Goal: Information Seeking & Learning: Check status

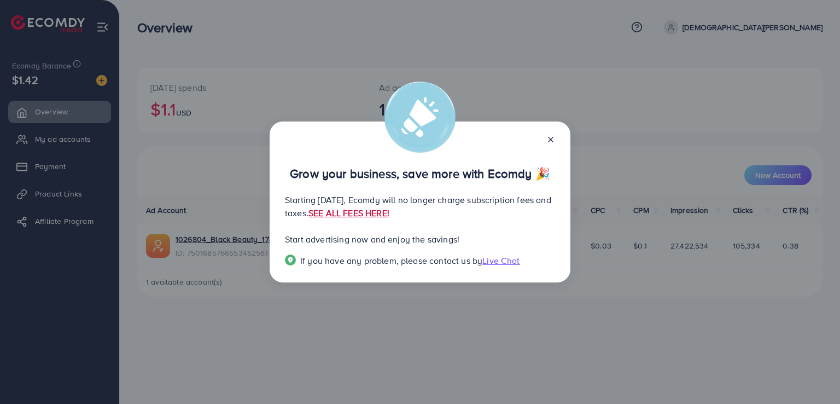
click at [389, 211] on link "SEE ALL FEES HERE!" at bounding box center [348, 213] width 81 height 12
click at [550, 137] on icon at bounding box center [550, 139] width 9 height 9
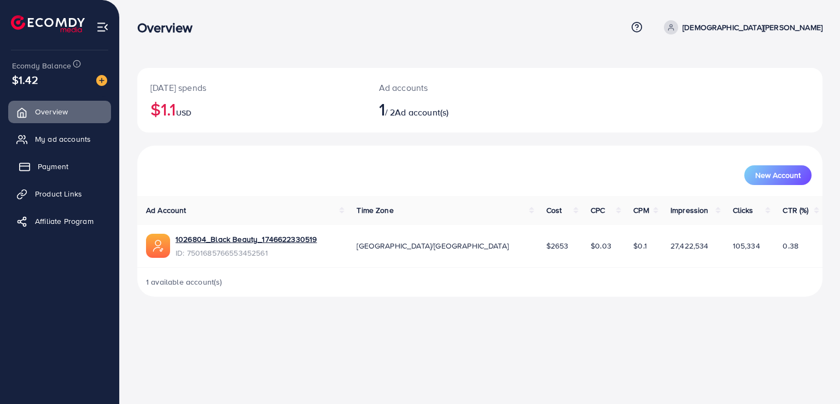
click at [57, 167] on span "Payment" at bounding box center [53, 166] width 31 height 11
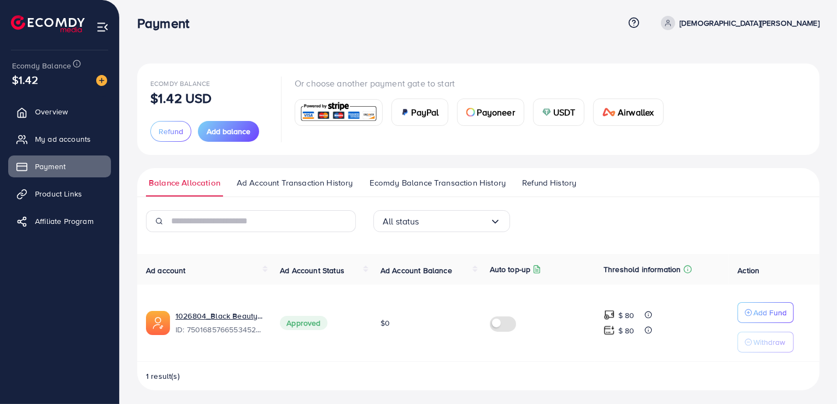
scroll to position [8, 0]
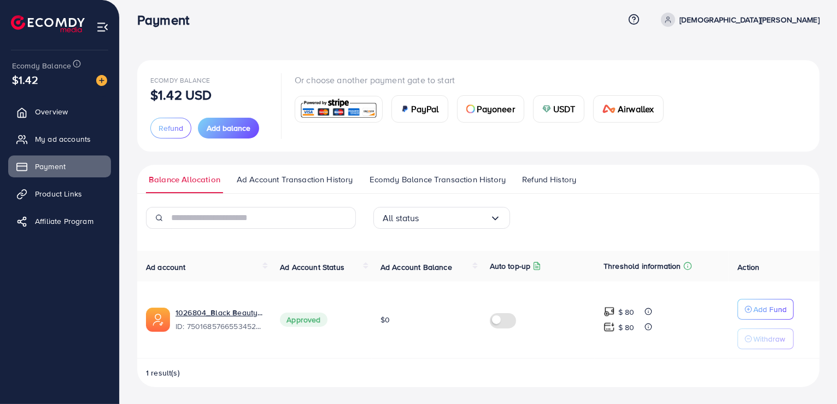
click at [326, 188] on link "Ad Account Transaction History" at bounding box center [295, 183] width 122 height 20
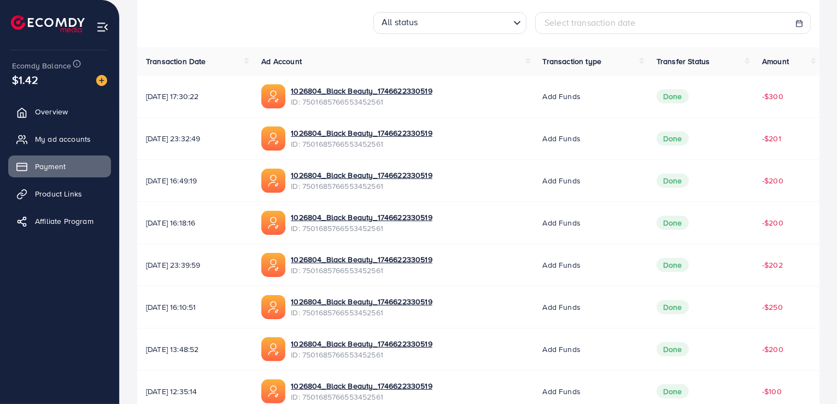
scroll to position [215, 0]
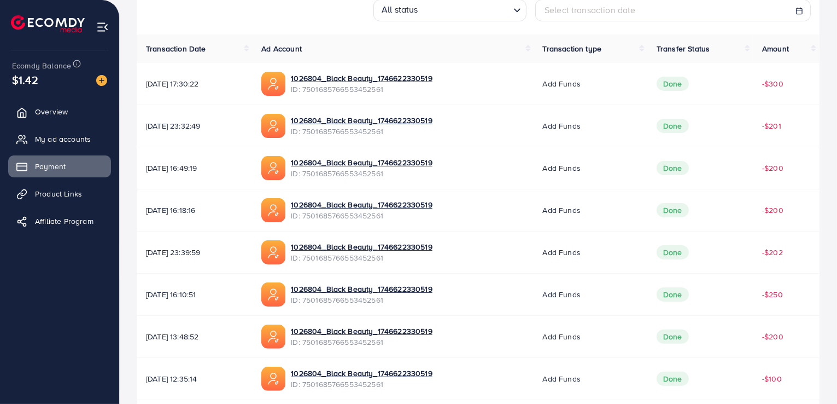
click at [221, 250] on span "[DATE] 23:39:59" at bounding box center [195, 252] width 98 height 11
click at [219, 249] on span "[DATE] 23:39:59" at bounding box center [195, 252] width 98 height 11
click at [217, 243] on td "[DATE] 23:39:59" at bounding box center [194, 252] width 115 height 42
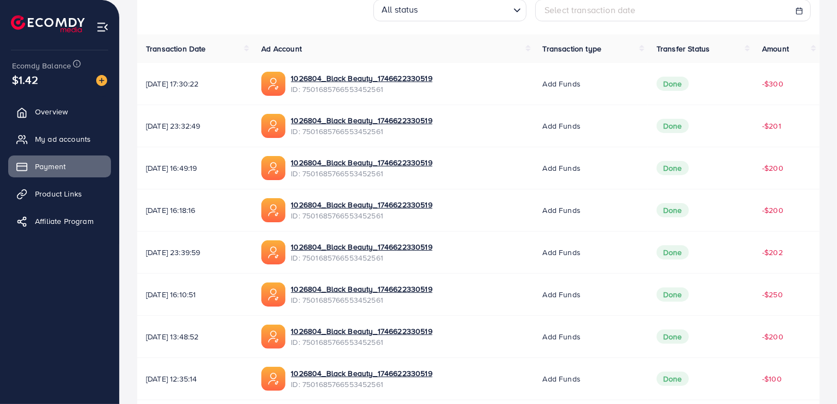
click at [219, 241] on td "[DATE] 23:39:59" at bounding box center [194, 252] width 115 height 42
click at [223, 240] on td "[DATE] 23:39:59" at bounding box center [194, 252] width 115 height 42
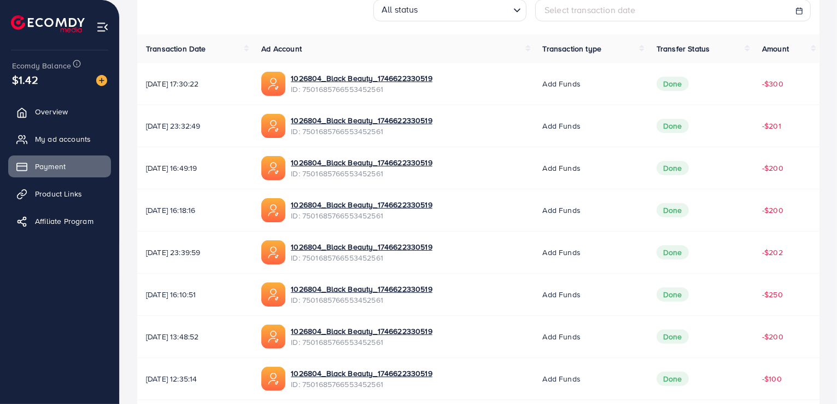
click at [223, 240] on td "[DATE] 23:39:59" at bounding box center [194, 252] width 115 height 42
click at [80, 113] on link "Overview" at bounding box center [59, 112] width 103 height 22
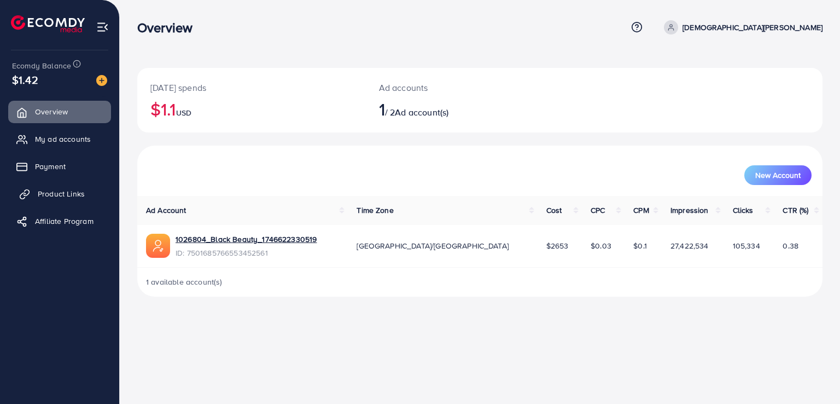
click at [73, 197] on span "Product Links" at bounding box center [61, 193] width 47 height 11
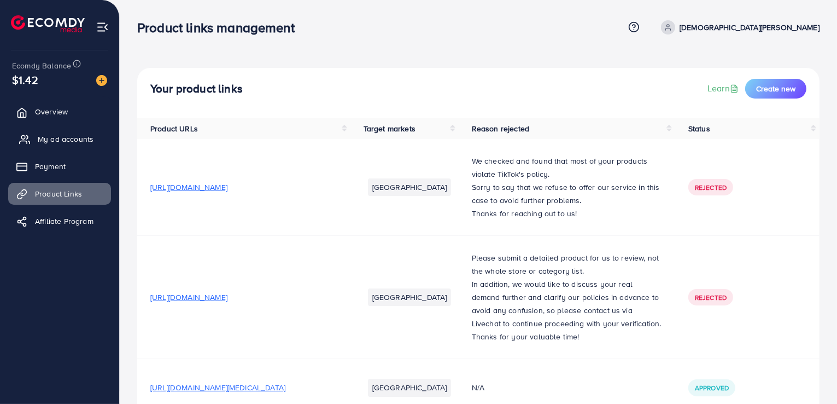
click at [81, 128] on link "My ad accounts" at bounding box center [59, 139] width 103 height 22
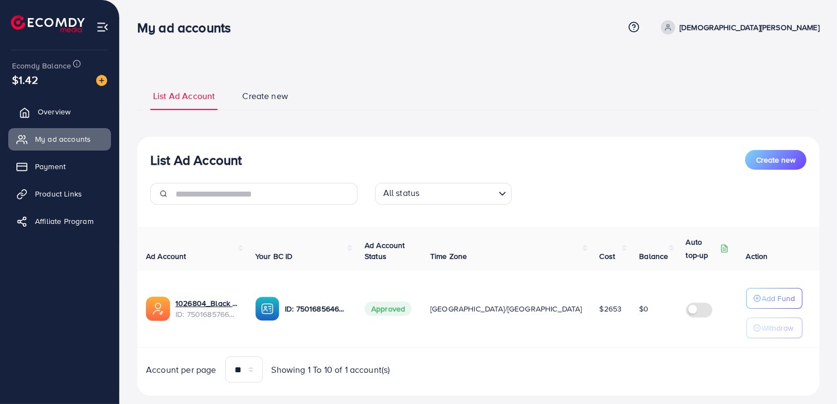
click at [79, 105] on link "Overview" at bounding box center [59, 112] width 103 height 22
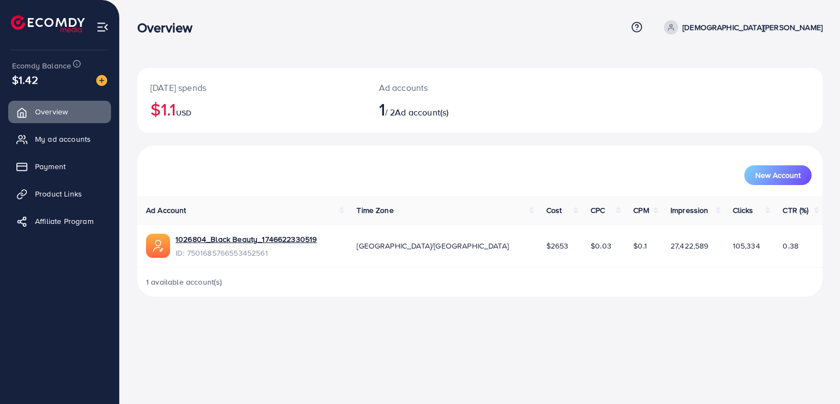
click at [759, 24] on link "[DEMOGRAPHIC_DATA][PERSON_NAME]" at bounding box center [741, 27] width 163 height 14
click at [101, 30] on img at bounding box center [102, 27] width 13 height 13
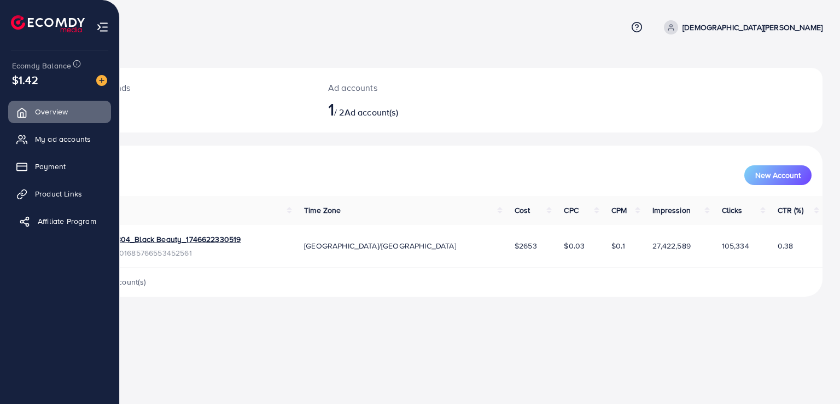
click at [67, 219] on span "Affiliate Program" at bounding box center [67, 221] width 59 height 11
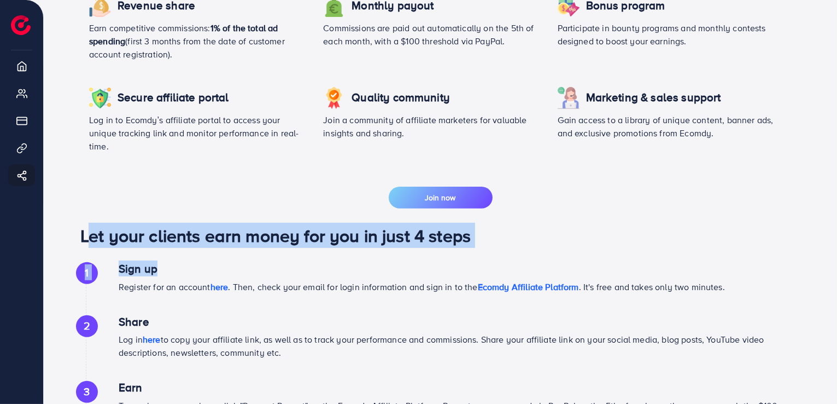
click at [365, 213] on div "Why should join our Affiliate program Revenue share Earn competitive commission…" at bounding box center [440, 250] width 742 height 602
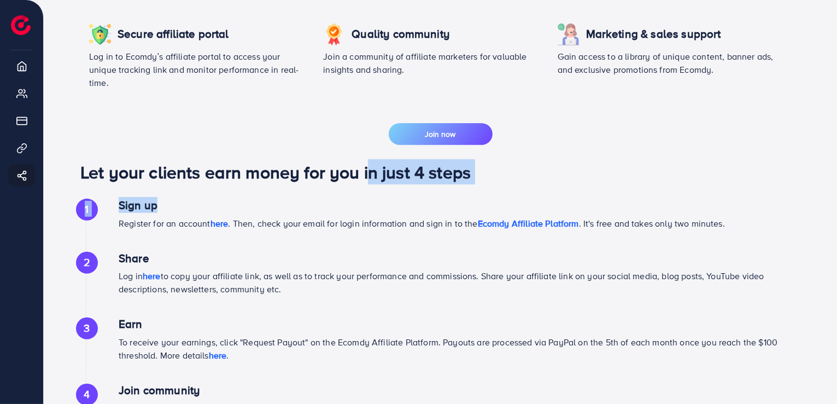
scroll to position [402, 0]
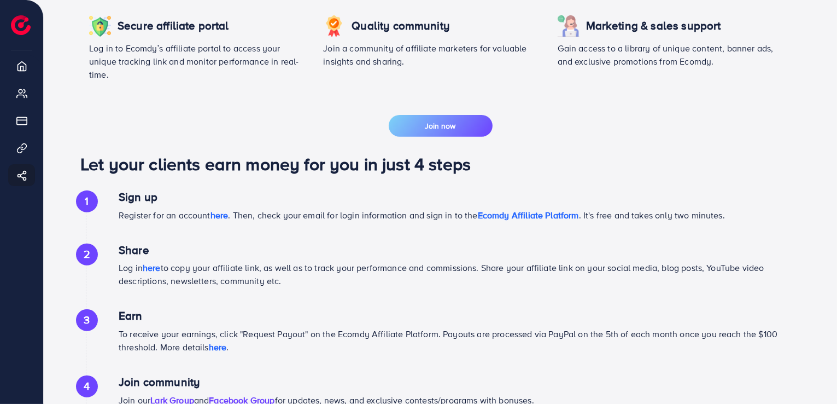
click at [362, 241] on div "1 Sign up Register for an account here . Then, check your email for login infor…" at bounding box center [440, 298] width 720 height 216
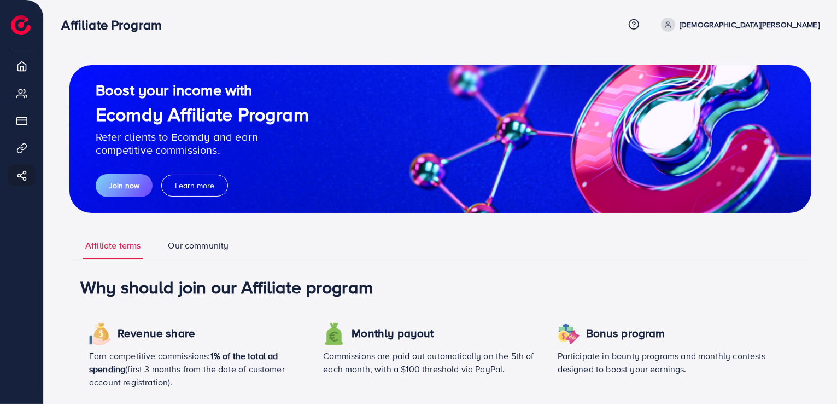
scroll to position [0, 0]
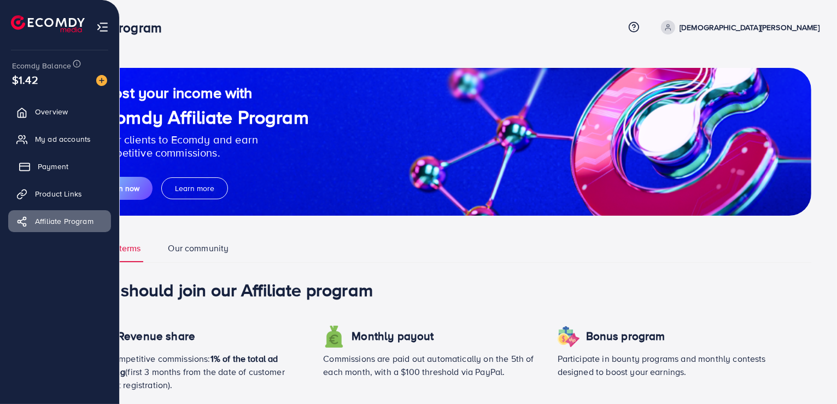
click at [61, 165] on span "Payment" at bounding box center [53, 166] width 31 height 11
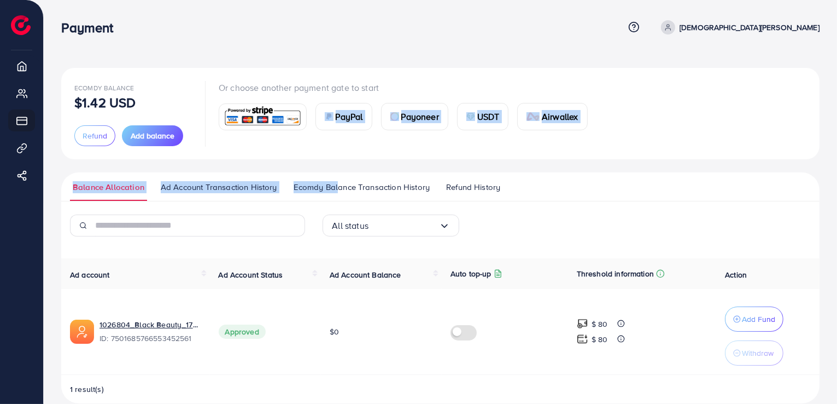
drag, startPoint x: 318, startPoint y: 158, endPoint x: 335, endPoint y: 182, distance: 29.0
click at [335, 182] on div "Ecomdy Balance $1.42 USD Refund Add balance Or choose another payment gate to s…" at bounding box center [440, 235] width 759 height 335
click at [335, 182] on span "Ecomdy Balance Transaction History" at bounding box center [362, 187] width 136 height 12
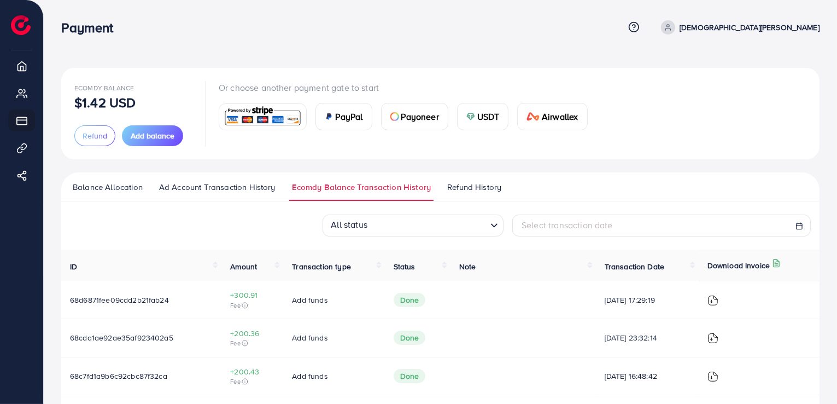
click at [397, 169] on div "Ecomdy Balance $1.42 USD Refund Add balance Or choose another payment gate to s…" at bounding box center [440, 383] width 759 height 631
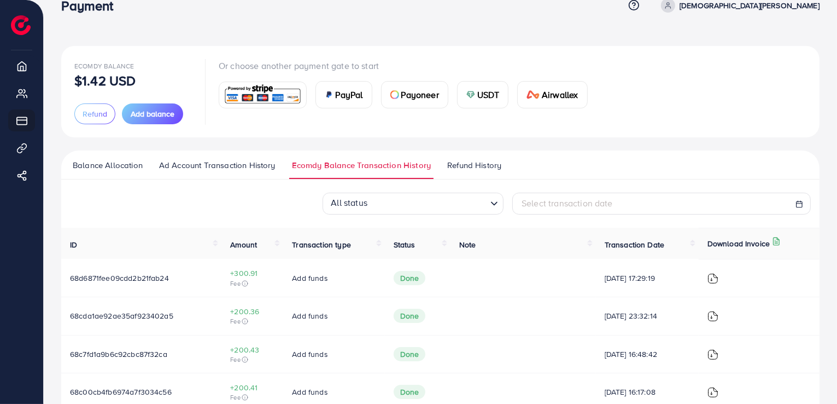
scroll to position [16, 0]
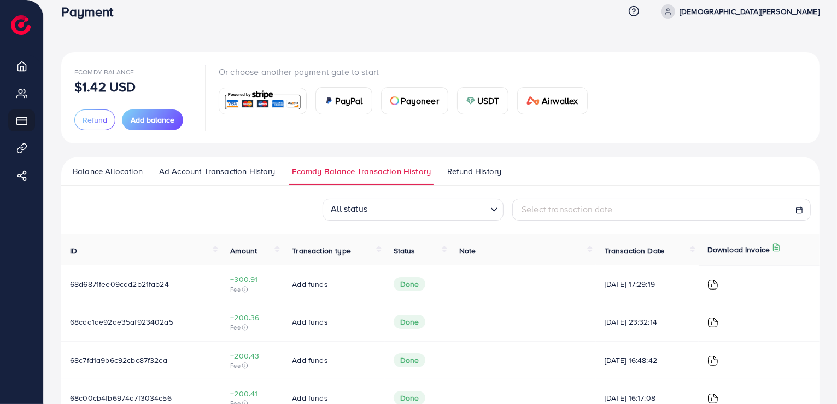
click at [464, 171] on span "Refund History" at bounding box center [474, 171] width 54 height 12
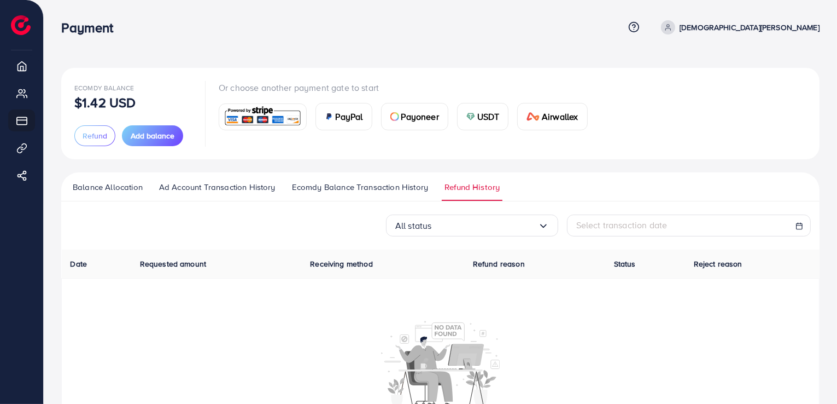
click at [120, 185] on span "Balance Allocation" at bounding box center [108, 187] width 70 height 12
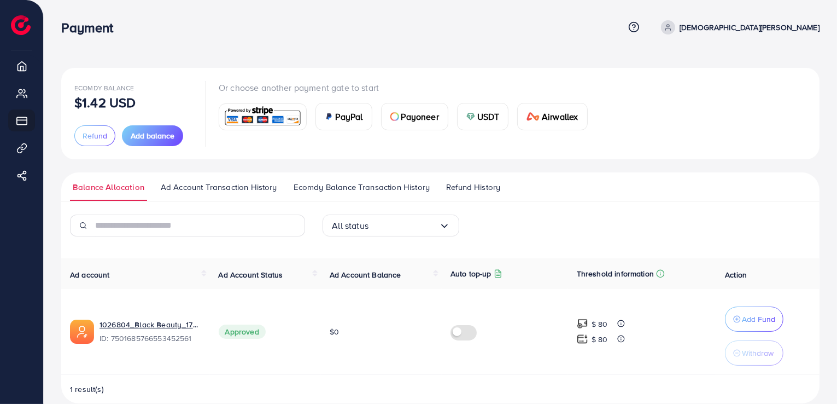
click at [270, 190] on span "Ad Account Transaction History" at bounding box center [219, 187] width 117 height 12
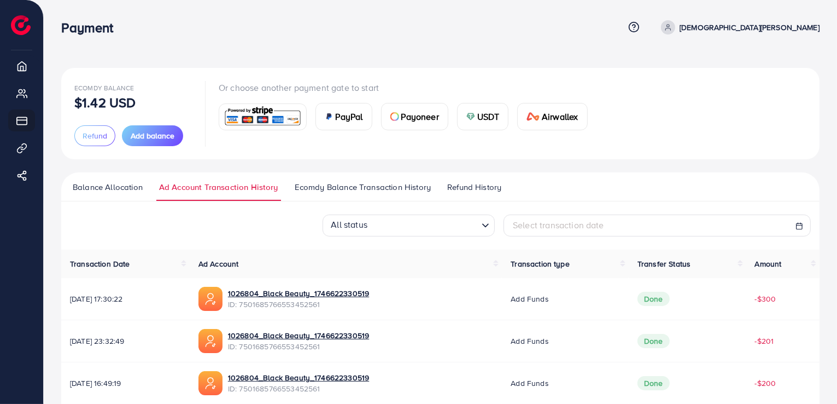
click at [555, 222] on span "Select transaction date" at bounding box center [558, 225] width 91 height 12
select select "*"
select select "**"
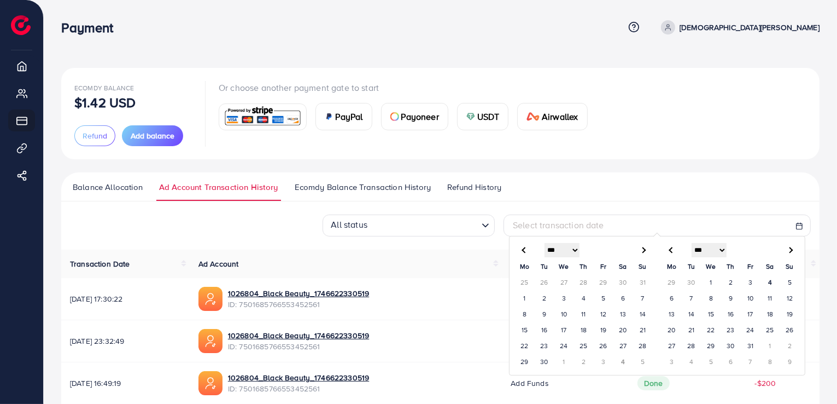
click at [555, 222] on span "Select transaction date" at bounding box center [558, 225] width 91 height 12
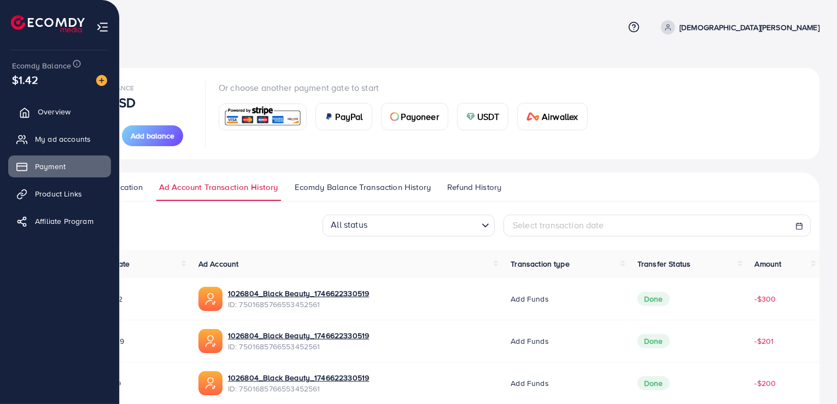
click at [33, 112] on link "Overview" at bounding box center [59, 112] width 103 height 22
